Goal: Find specific page/section: Find specific page/section

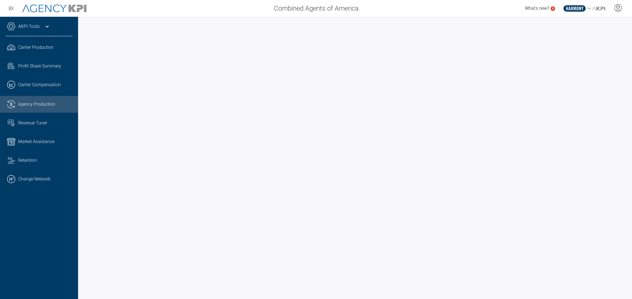
click at [40, 115] on ul ".cls-1{fill:none;stroke:#221f20;stroke-linecap:round;stroke-linejoin:round;stro…" at bounding box center [39, 113] width 67 height 148
click at [38, 119] on link "Revenue Tuner" at bounding box center [39, 123] width 78 height 15
